Goal: Information Seeking & Learning: Learn about a topic

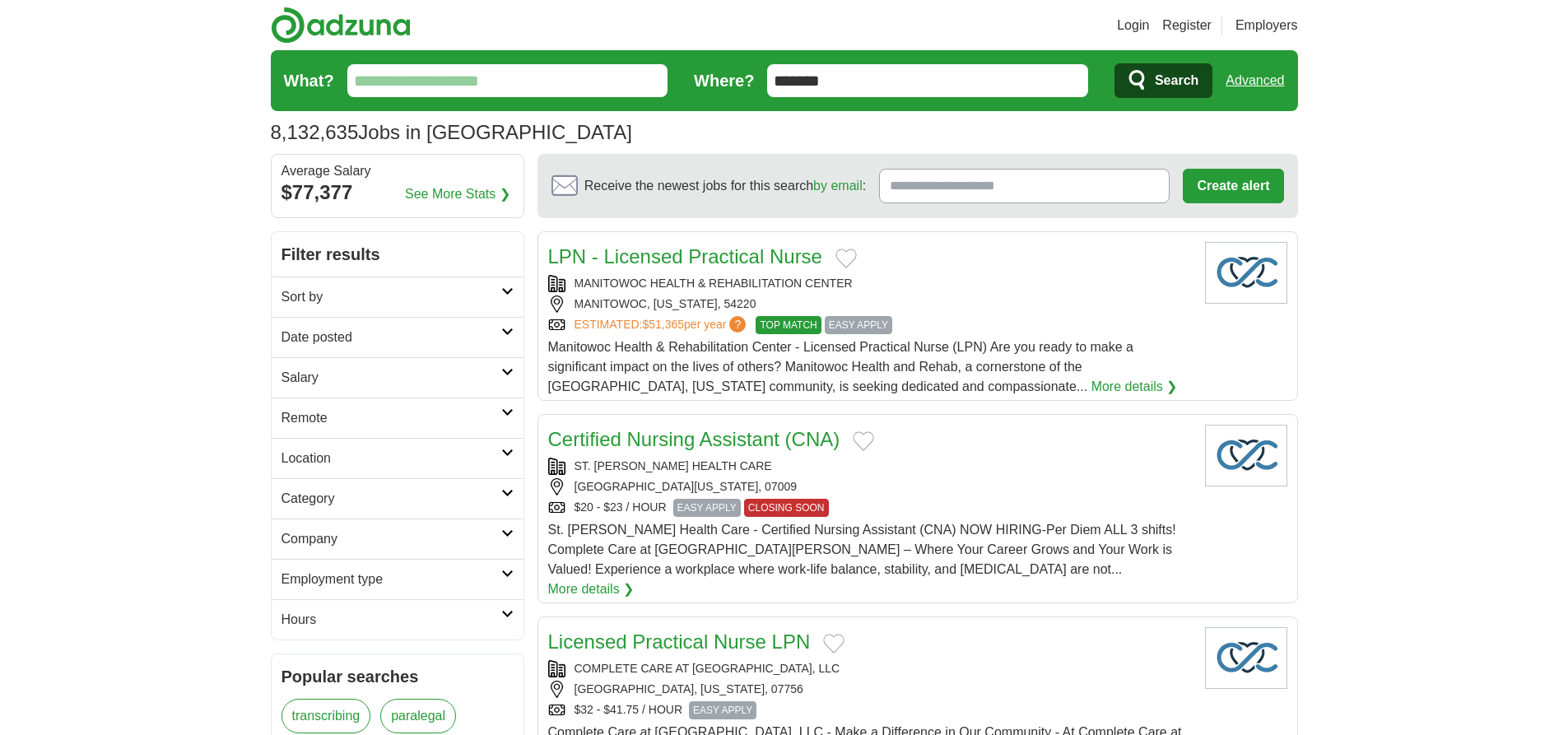
type input "*******"
click at [1254, 81] on link "Advanced" at bounding box center [1255, 80] width 59 height 33
